Goal: Task Accomplishment & Management: Complete application form

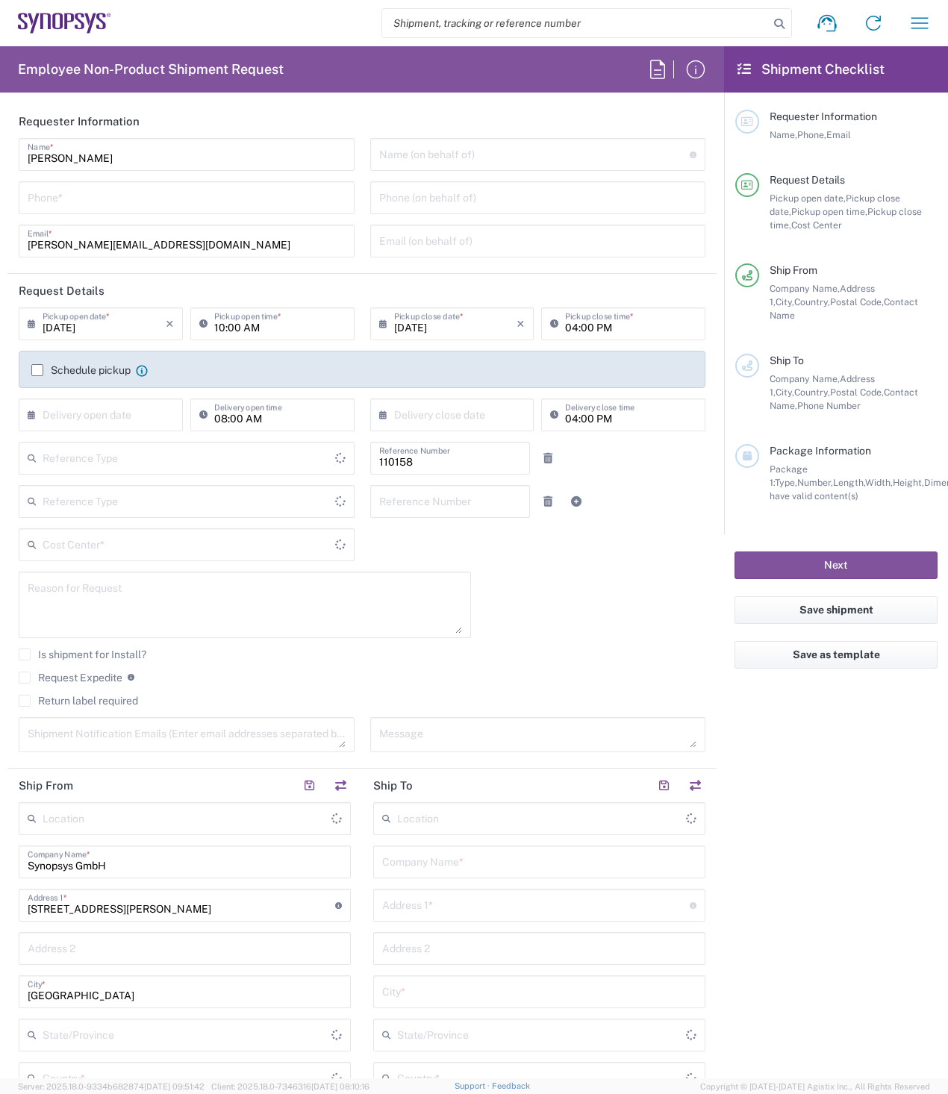
type input "Delivered at Place"
type input "Department"
type input "DE01, FAC, DE02, Munich 110158"
type input "[GEOGRAPHIC_DATA]"
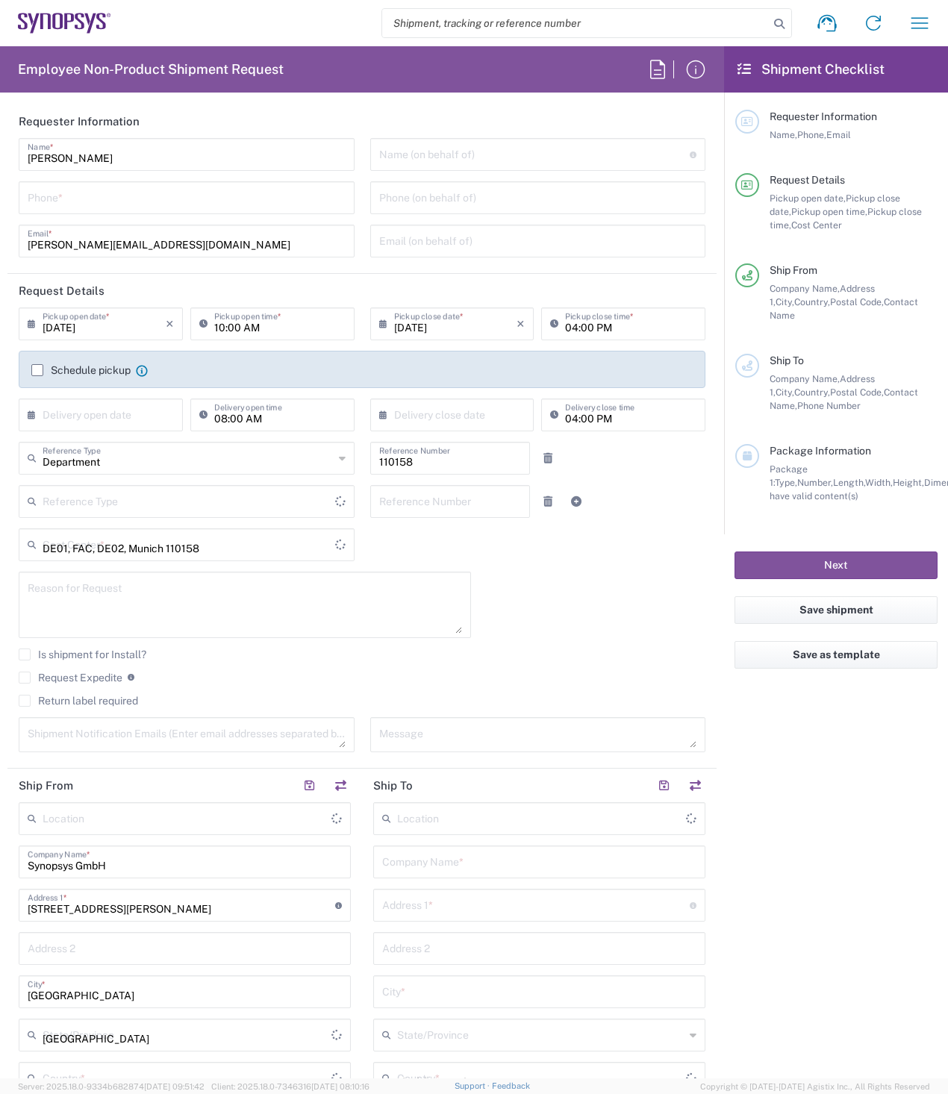
type input "[GEOGRAPHIC_DATA]"
type input "[GEOGRAPHIC_DATA] DE24"
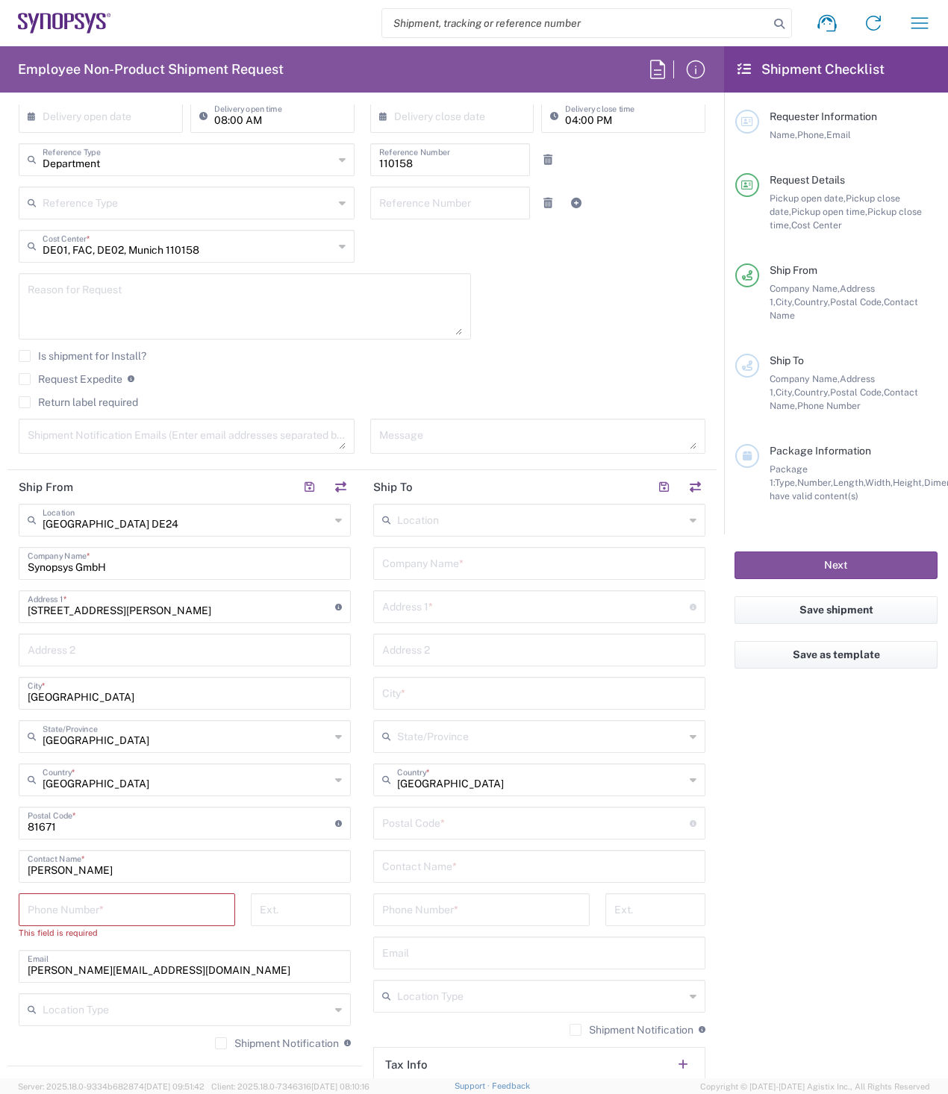
scroll to position [448, 0]
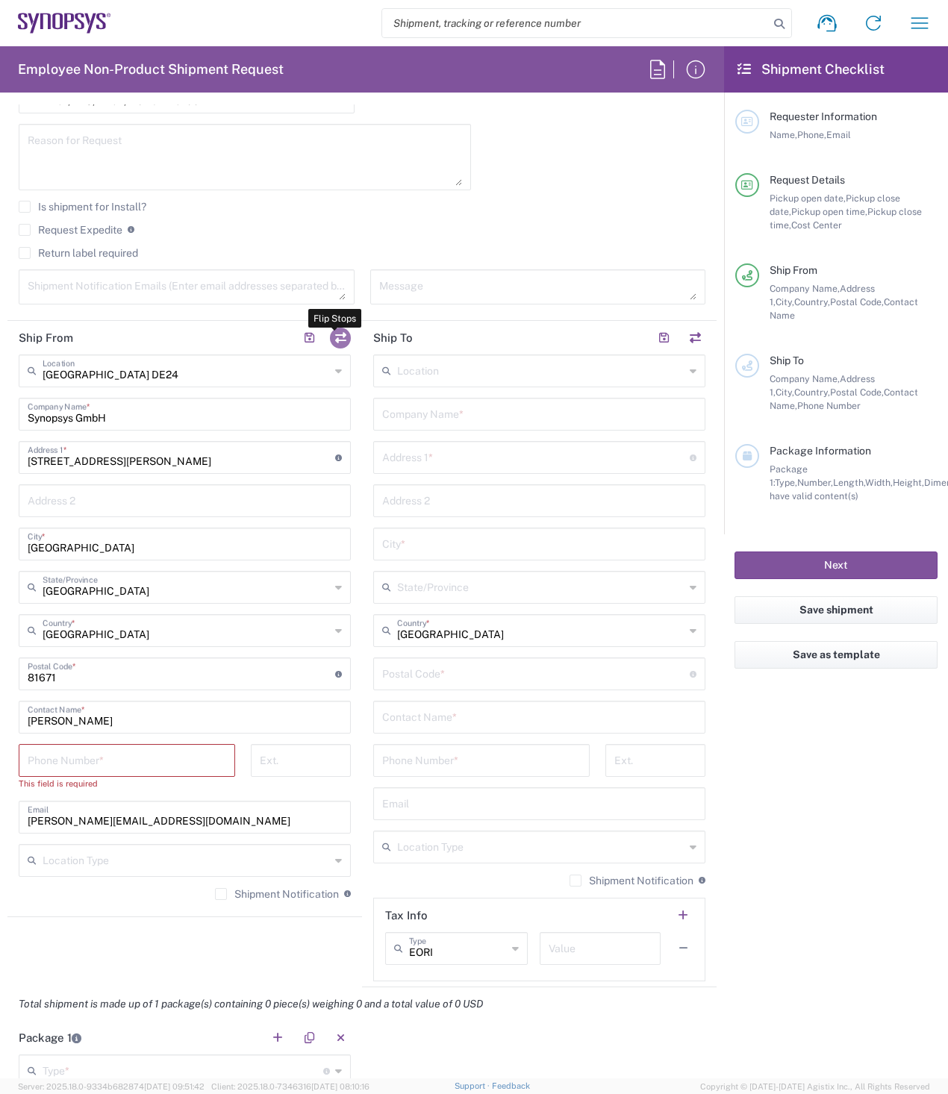
click at [334, 340] on button "button" at bounding box center [340, 338] width 21 height 21
type input "[GEOGRAPHIC_DATA] DE24"
type input "Synopsys GmbH"
type input "[STREET_ADDRESS][PERSON_NAME]"
type input "[GEOGRAPHIC_DATA]"
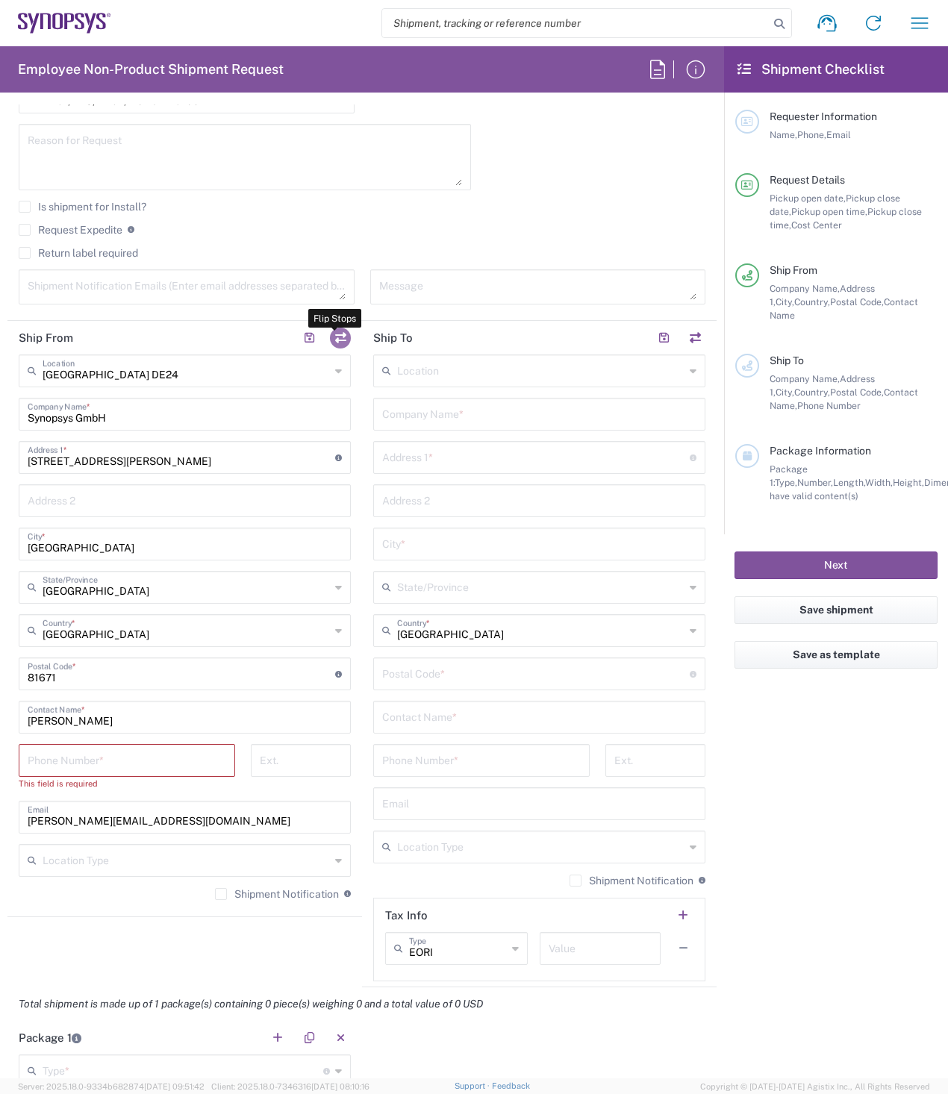
type input "[GEOGRAPHIC_DATA]"
type input "81671"
type input "[PERSON_NAME]"
type input "[PERSON_NAME][EMAIL_ADDRESS][DOMAIN_NAME]"
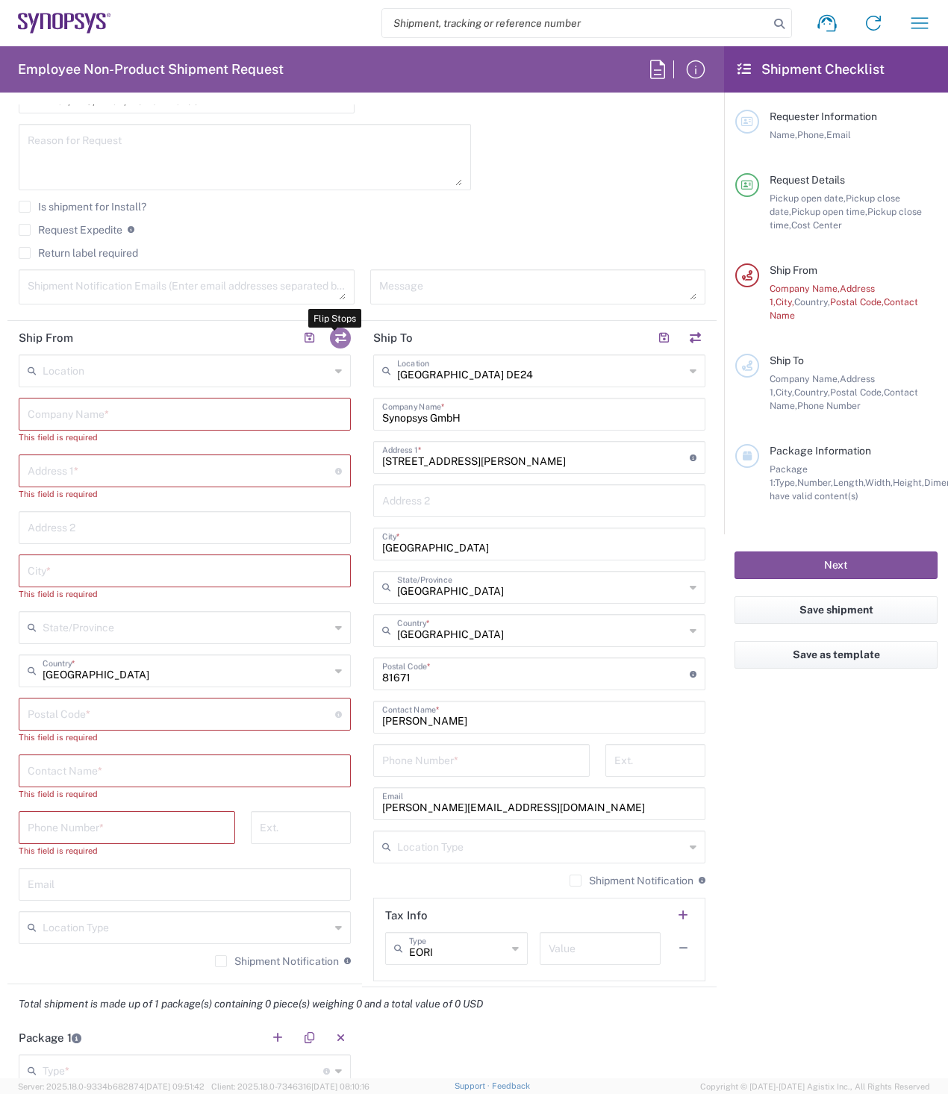
click at [343, 334] on button "button" at bounding box center [340, 338] width 21 height 21
type input "[GEOGRAPHIC_DATA] DE24"
type input "Synopsys GmbH"
type input "[STREET_ADDRESS][PERSON_NAME]"
type input "[GEOGRAPHIC_DATA]"
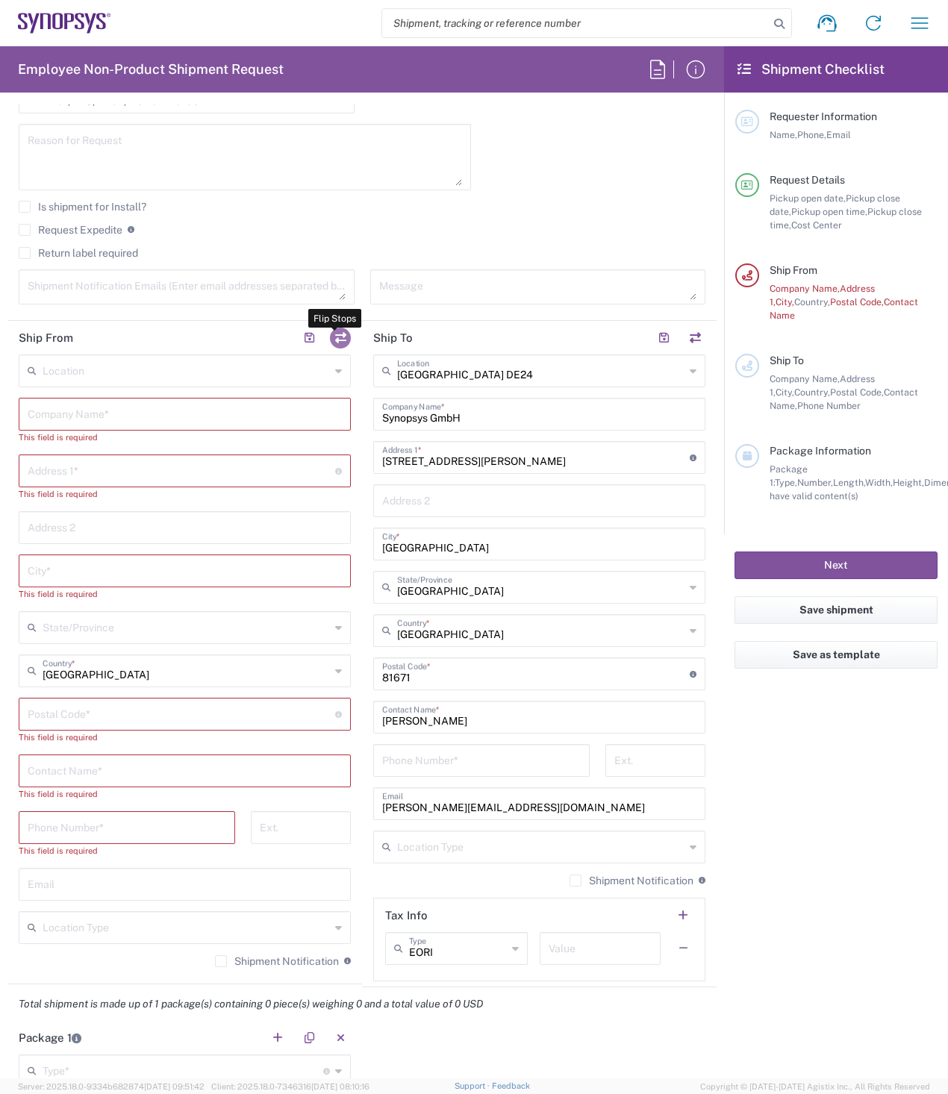
type input "[GEOGRAPHIC_DATA]"
type input "81671"
type input "[PERSON_NAME]"
type input "[PERSON_NAME][EMAIL_ADDRESS][DOMAIN_NAME]"
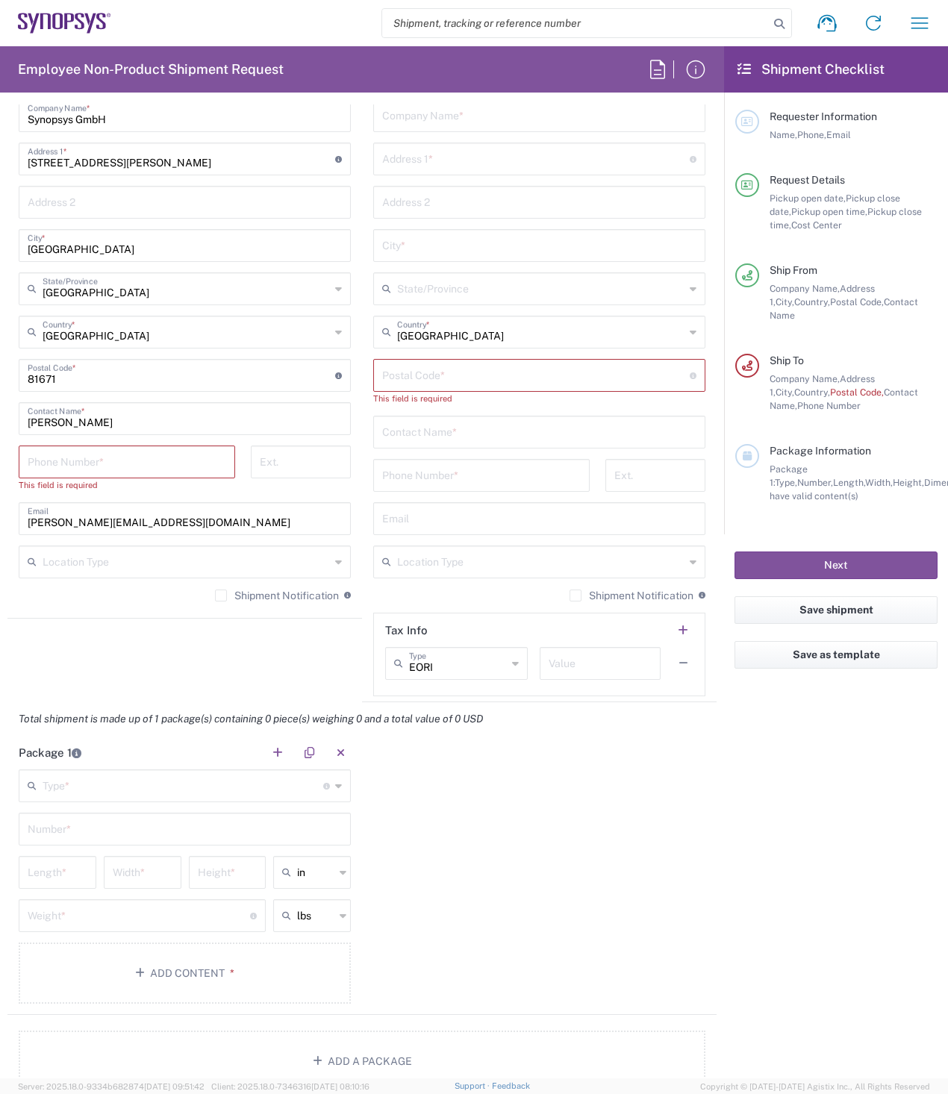
scroll to position [971, 0]
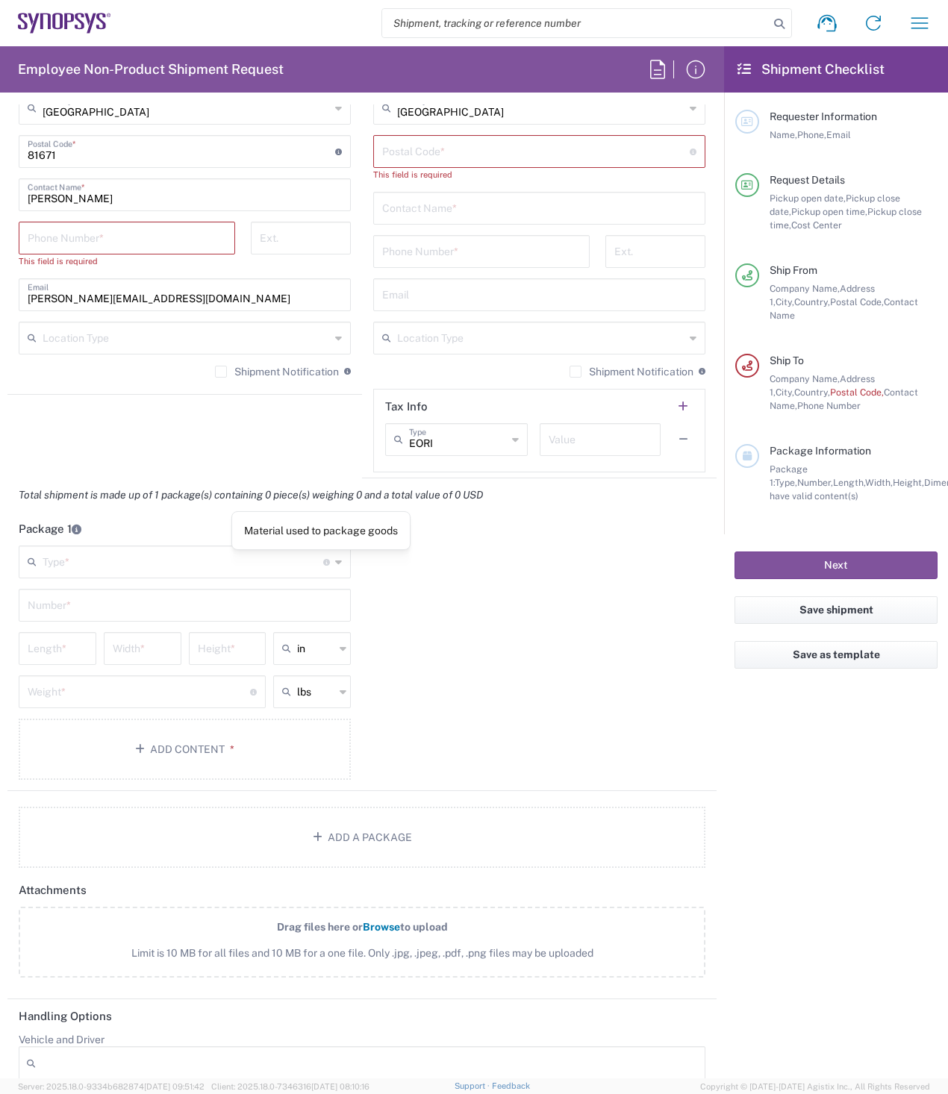
click at [208, 573] on input "text" at bounding box center [183, 561] width 281 height 26
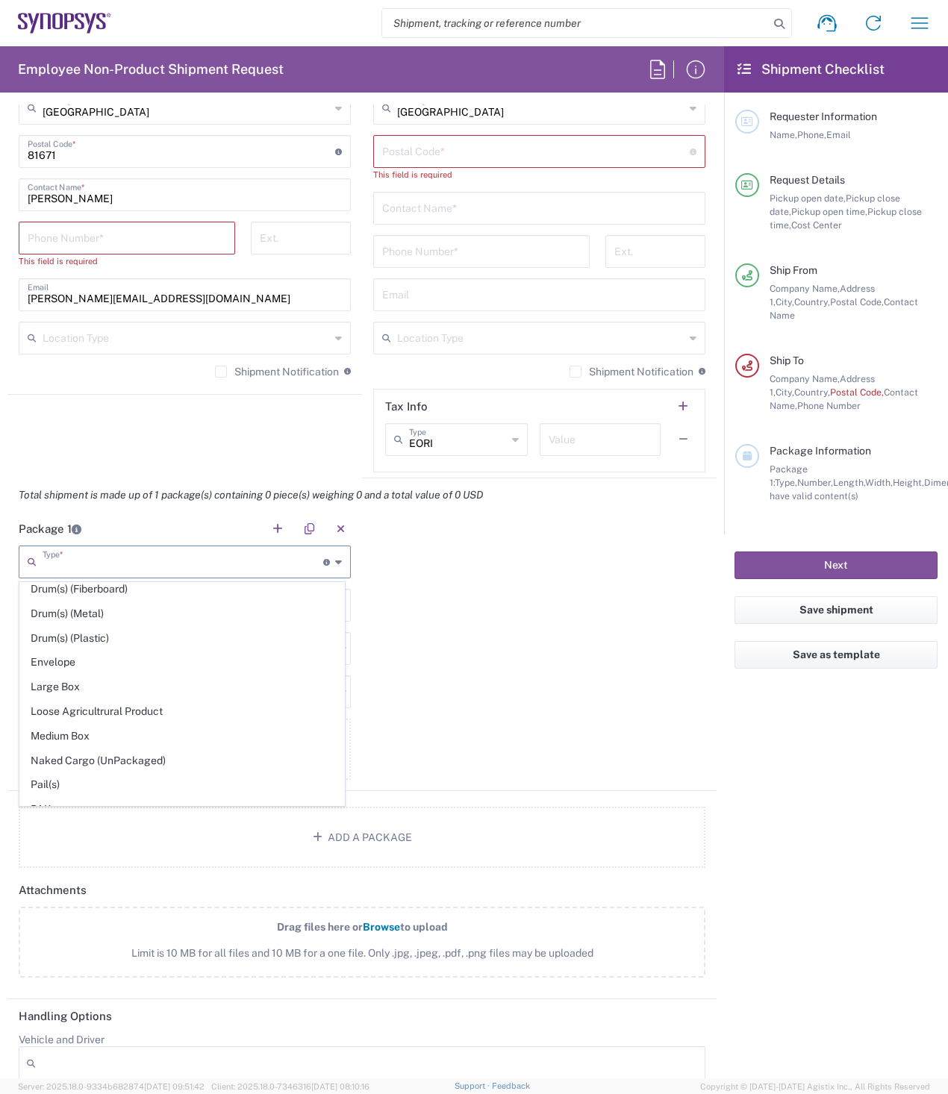
scroll to position [373, 0]
click at [87, 665] on span "Envelope" at bounding box center [182, 661] width 324 height 23
type input "Envelope"
type input "1"
type input "9.5"
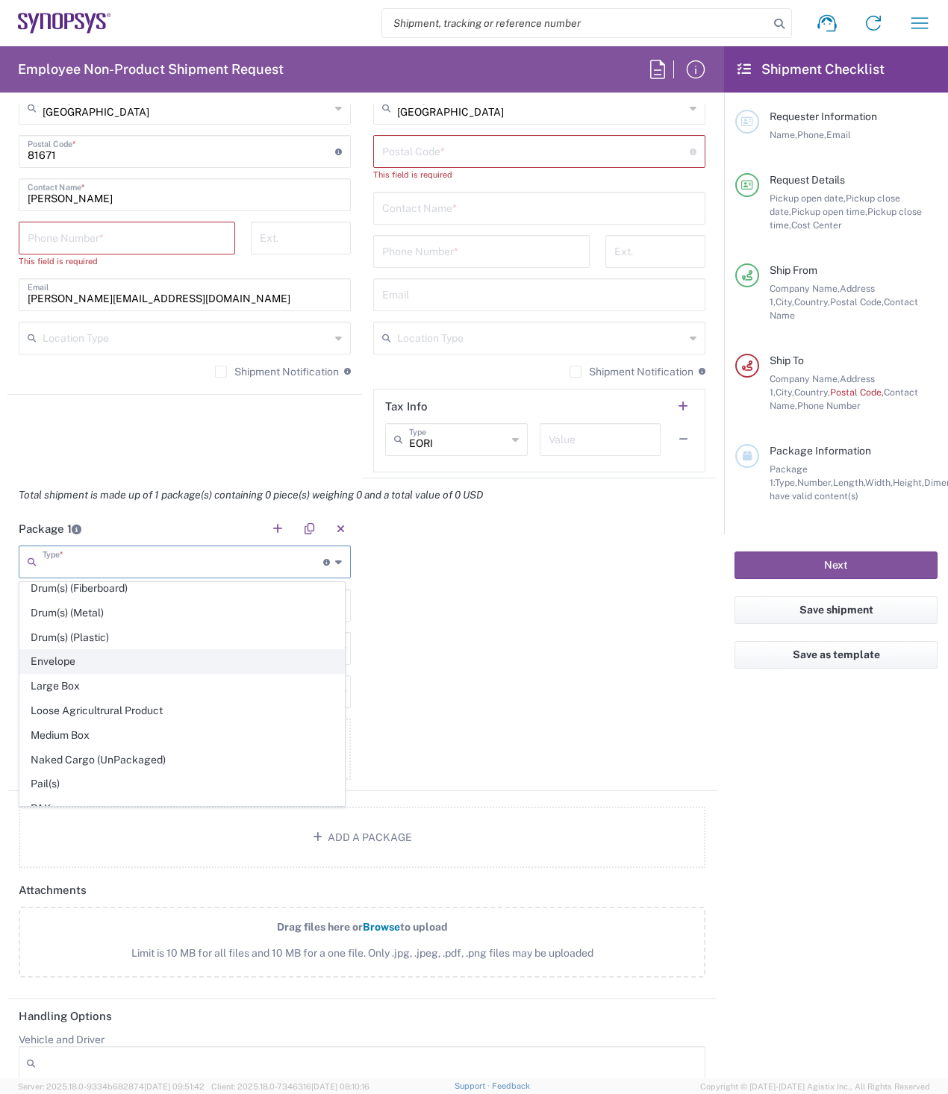
type input "12.5"
type input "0.25"
type input "1"
